Goal: Information Seeking & Learning: Find specific fact

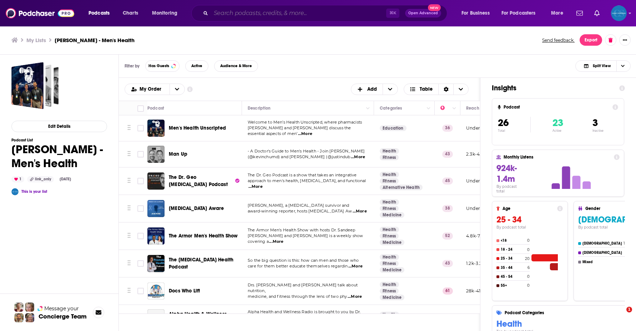
click at [249, 9] on input "Search podcasts, credits, & more..." at bounding box center [298, 12] width 175 height 11
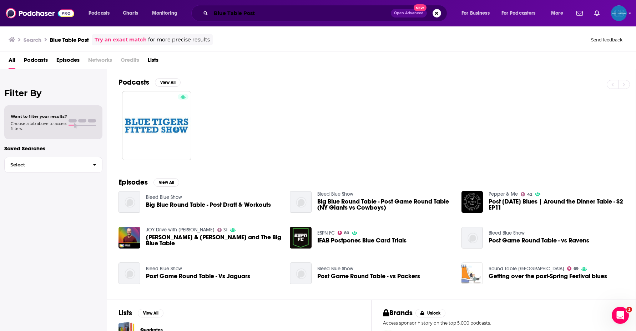
click at [223, 18] on input "Blue Table Post" at bounding box center [301, 12] width 180 height 11
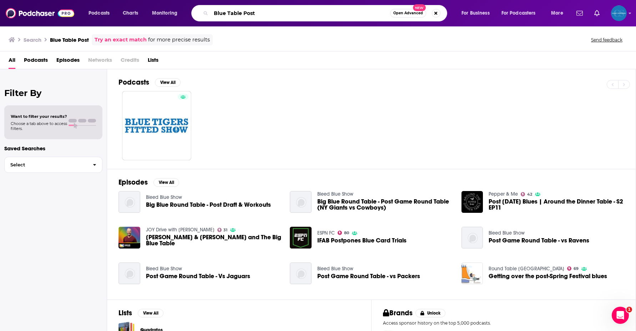
click at [226, 16] on input "Blue Table Post" at bounding box center [300, 12] width 179 height 11
click at [229, 14] on input "Blue Table Post" at bounding box center [300, 12] width 179 height 11
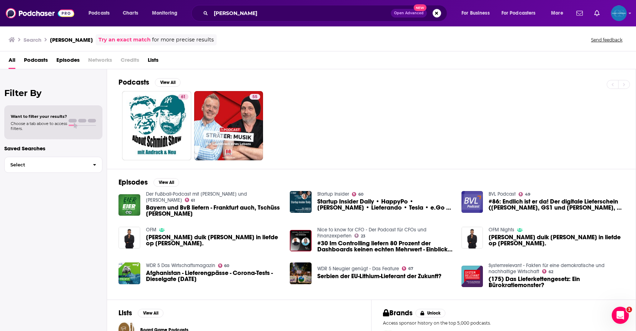
click at [46, 60] on span "Podcasts" at bounding box center [36, 61] width 24 height 15
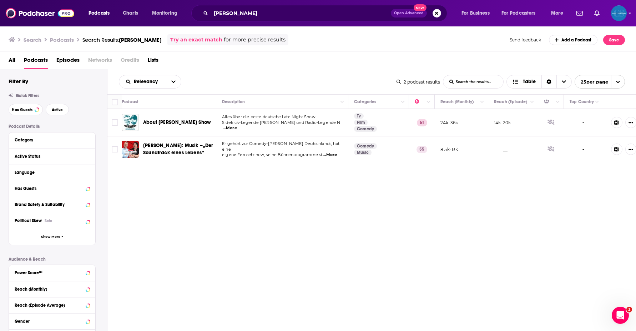
click at [5, 59] on div "All Podcasts Episodes Networks Credits Lists" at bounding box center [318, 60] width 636 height 18
click at [9, 59] on span "All" at bounding box center [12, 61] width 7 height 15
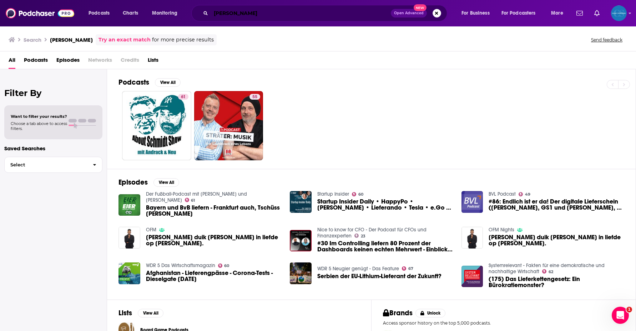
click at [237, 13] on input "[PERSON_NAME]" at bounding box center [301, 12] width 180 height 11
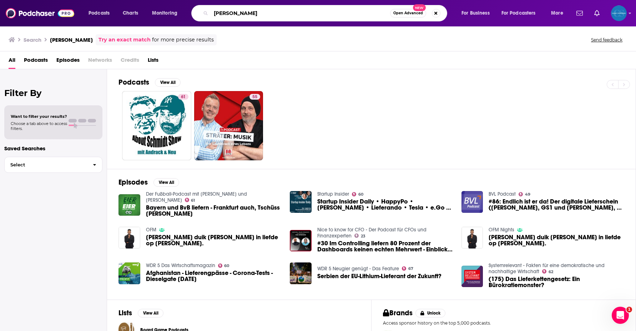
click at [237, 13] on input "[PERSON_NAME]" at bounding box center [300, 12] width 179 height 11
type input "Blue Table Post"
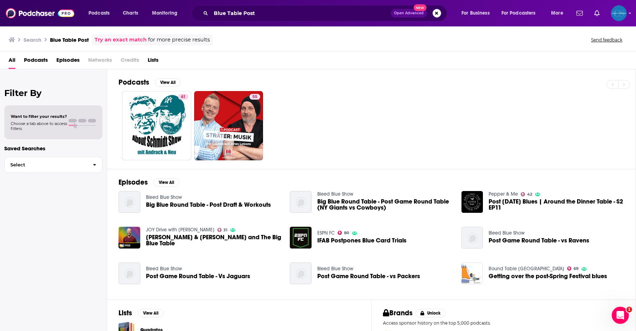
click at [42, 61] on span "Podcasts" at bounding box center [36, 61] width 24 height 15
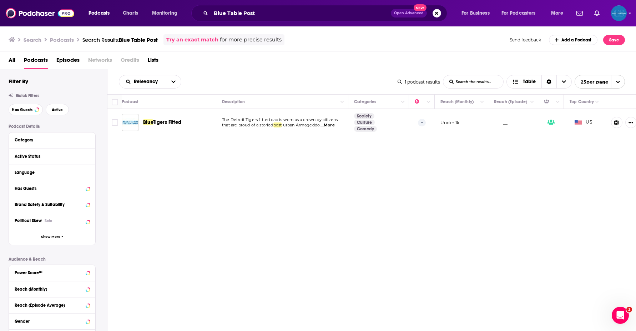
click at [12, 59] on span "All" at bounding box center [12, 61] width 7 height 15
